Goal: Check status: Check status

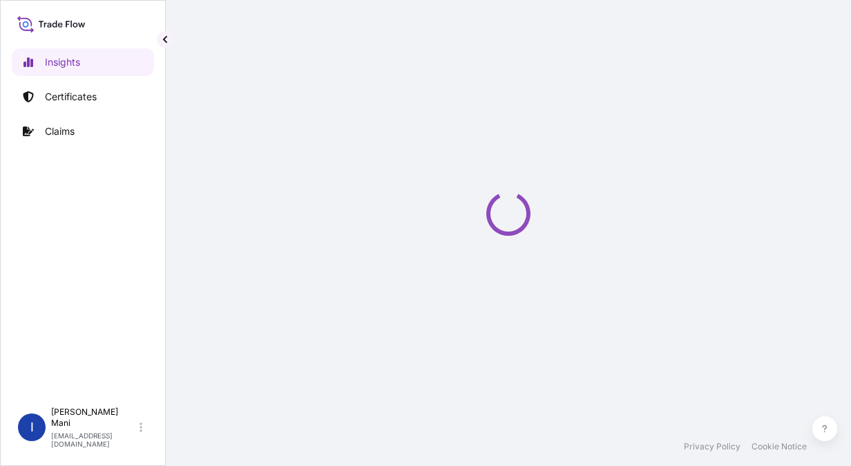
select select "2025"
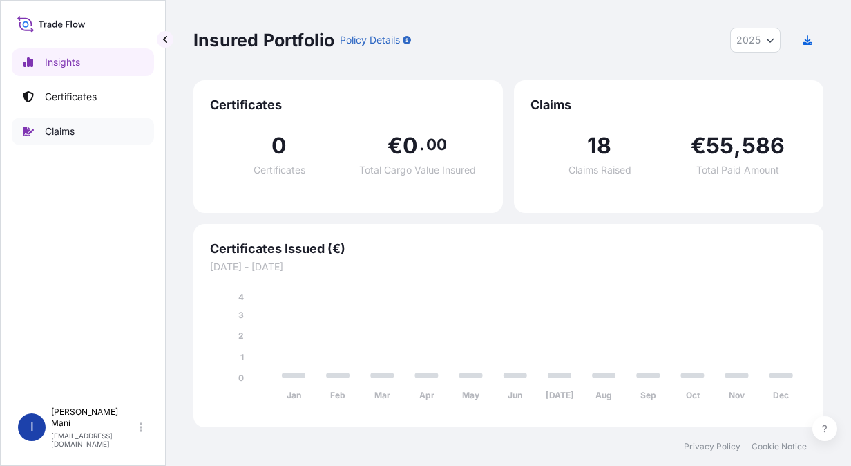
click at [70, 133] on p "Claims" at bounding box center [60, 131] width 30 height 14
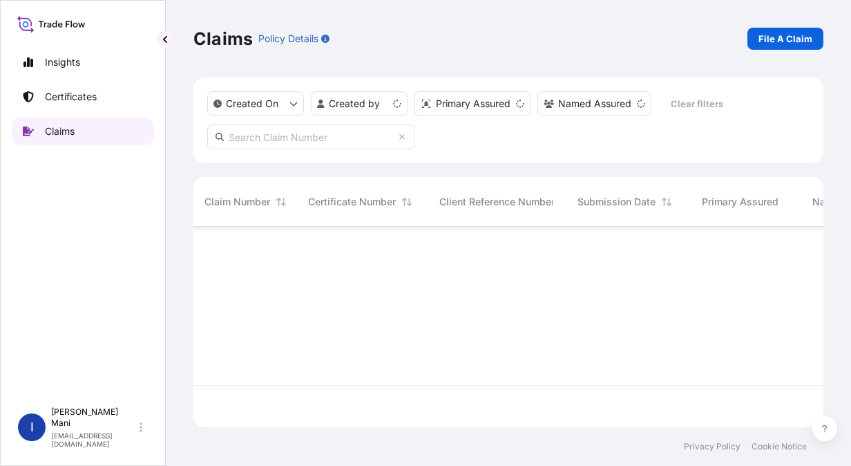
scroll to position [198, 619]
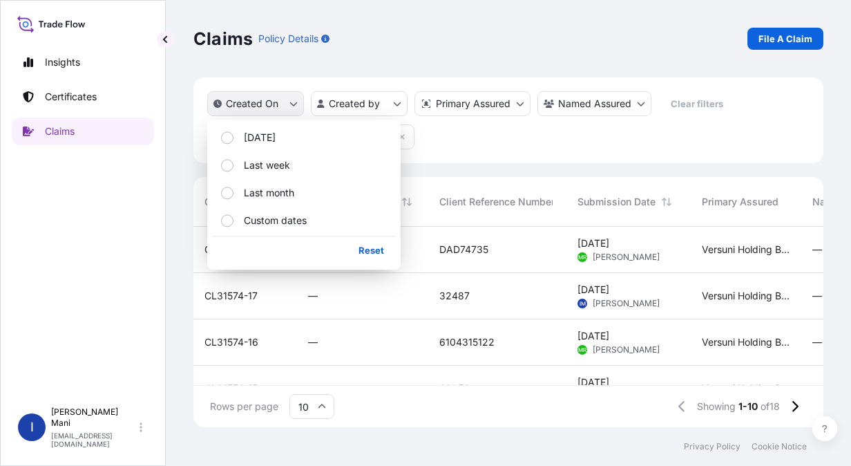
click at [289, 102] on icon "createdOn Filter options" at bounding box center [293, 103] width 8 height 8
click at [401, 101] on html "Insights Certificates Claims I [PERSON_NAME] [EMAIL_ADDRESS][DOMAIN_NAME] Claim…" at bounding box center [425, 233] width 851 height 466
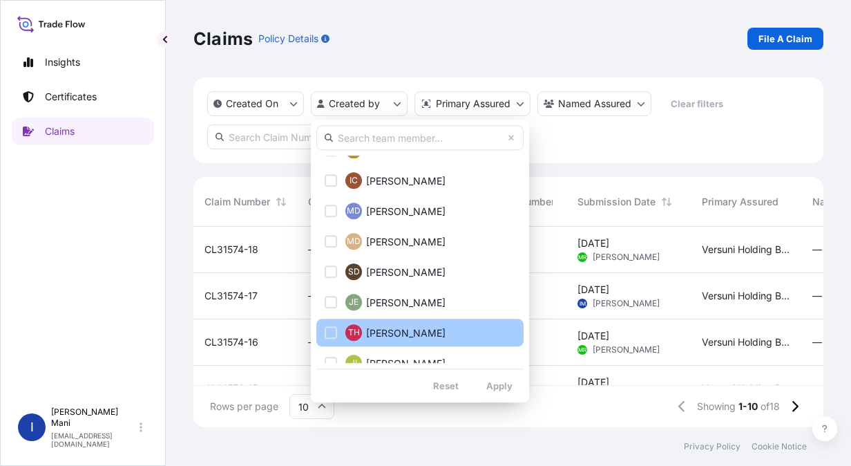
scroll to position [0, 0]
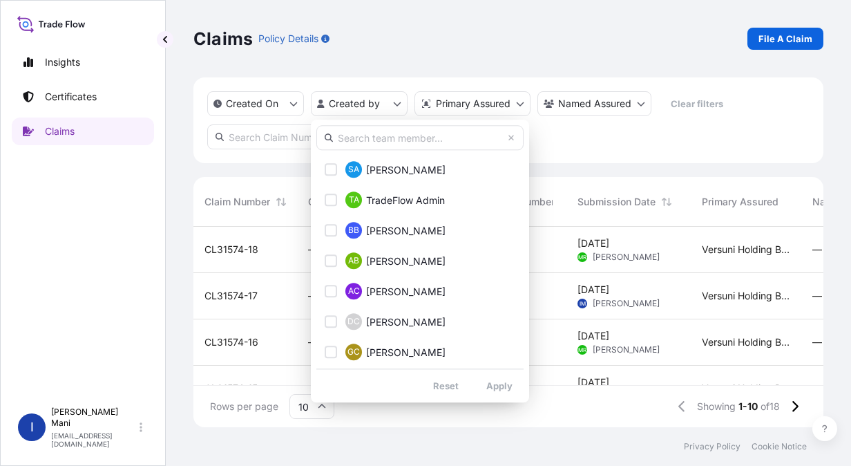
click at [417, 141] on input "text" at bounding box center [419, 137] width 207 height 25
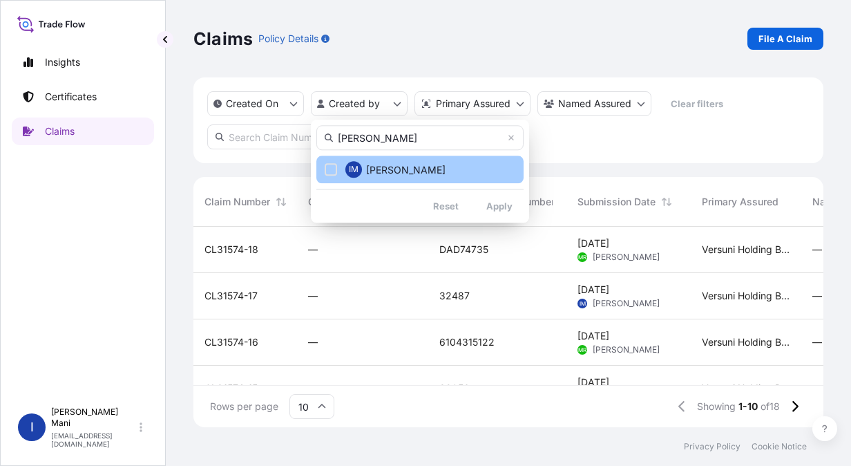
type input "[PERSON_NAME]"
click at [330, 171] on div "Select Option" at bounding box center [331, 169] width 12 height 12
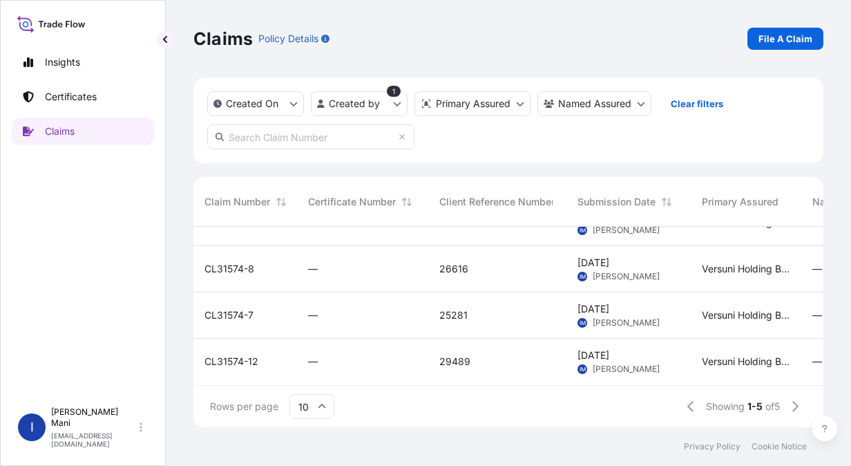
scroll to position [84, 0]
drag, startPoint x: 265, startPoint y: 350, endPoint x: 200, endPoint y: 350, distance: 65.6
click at [200, 350] on div "CL31574-12" at bounding box center [245, 362] width 104 height 46
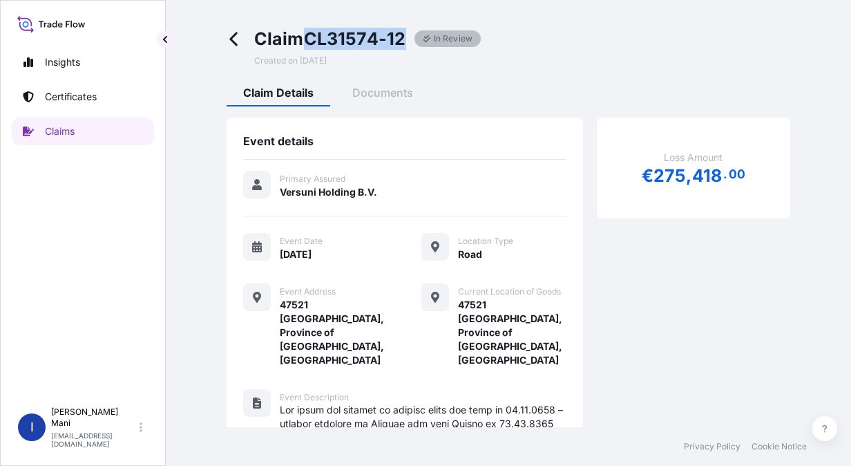
drag, startPoint x: 405, startPoint y: 30, endPoint x: 310, endPoint y: 30, distance: 95.3
click at [310, 30] on span "Claim CL31574-12" at bounding box center [330, 39] width 152 height 22
copy span "CL31574-12"
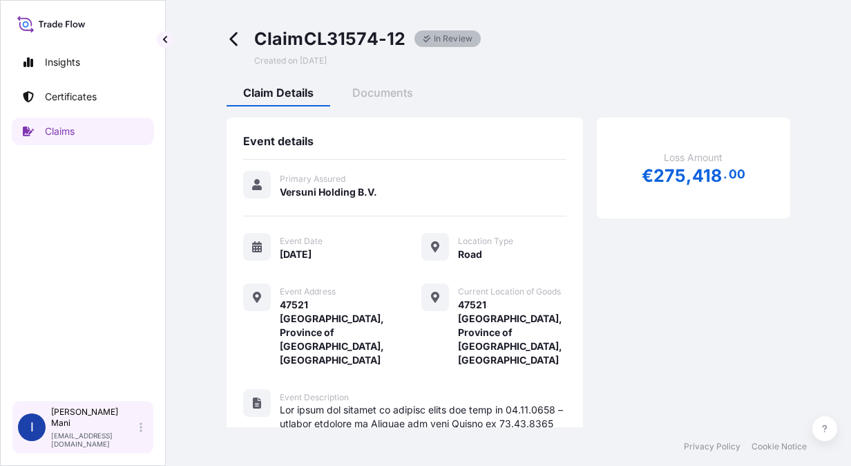
click at [141, 432] on icon at bounding box center [141, 427] width 3 height 10
